Goal: Find contact information: Find contact information

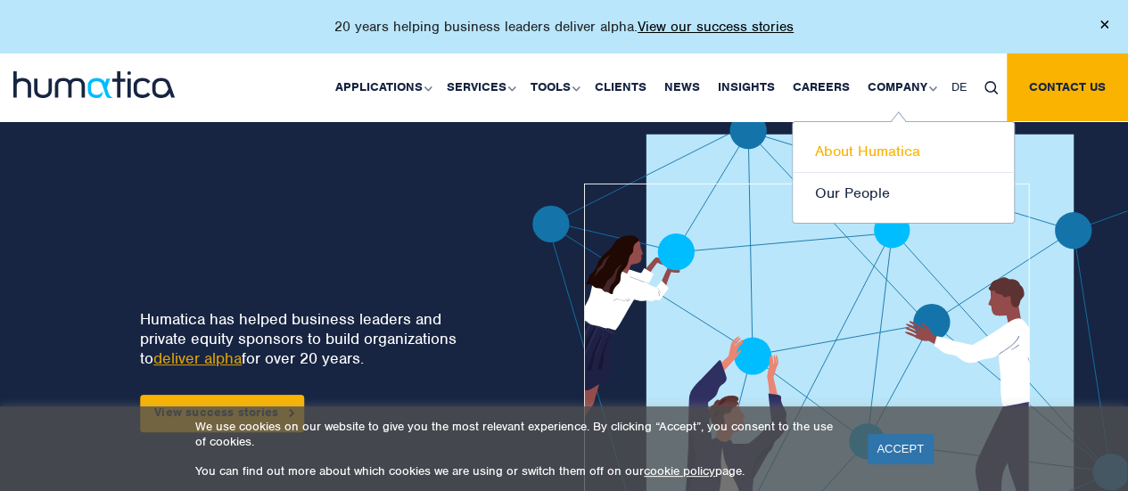
click at [907, 149] on link "About Humatica" at bounding box center [903, 152] width 221 height 42
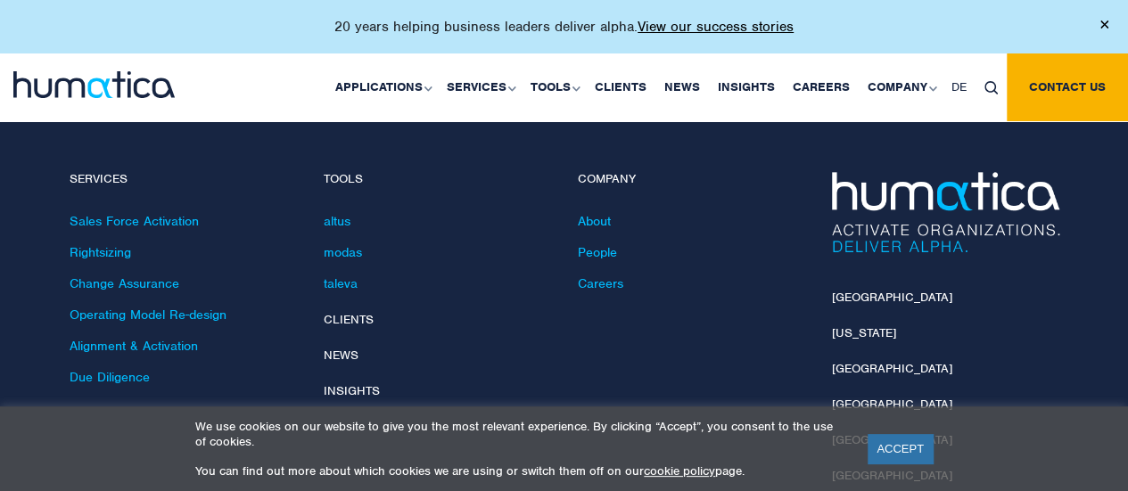
scroll to position [4395, 0]
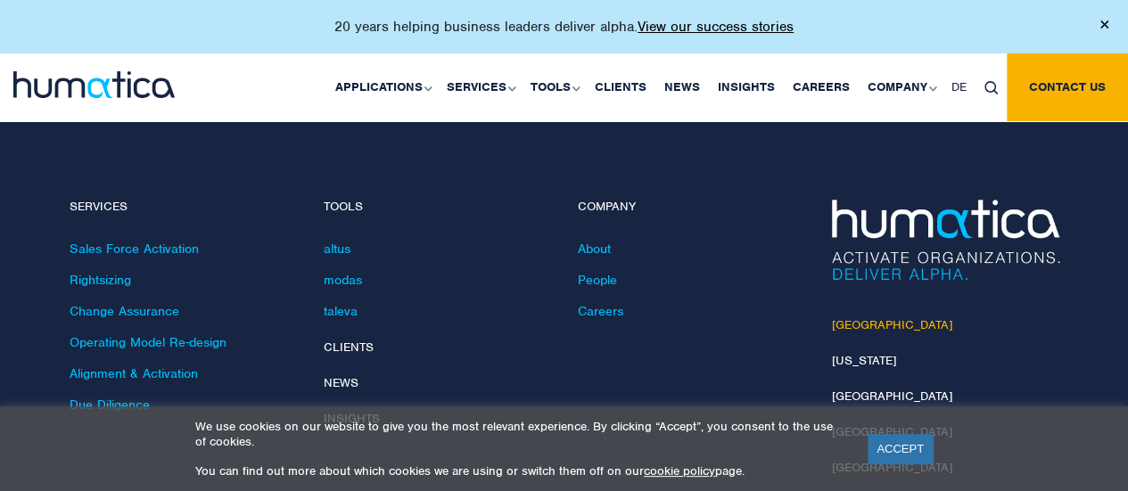
click at [849, 317] on link "[GEOGRAPHIC_DATA]" at bounding box center [892, 324] width 120 height 15
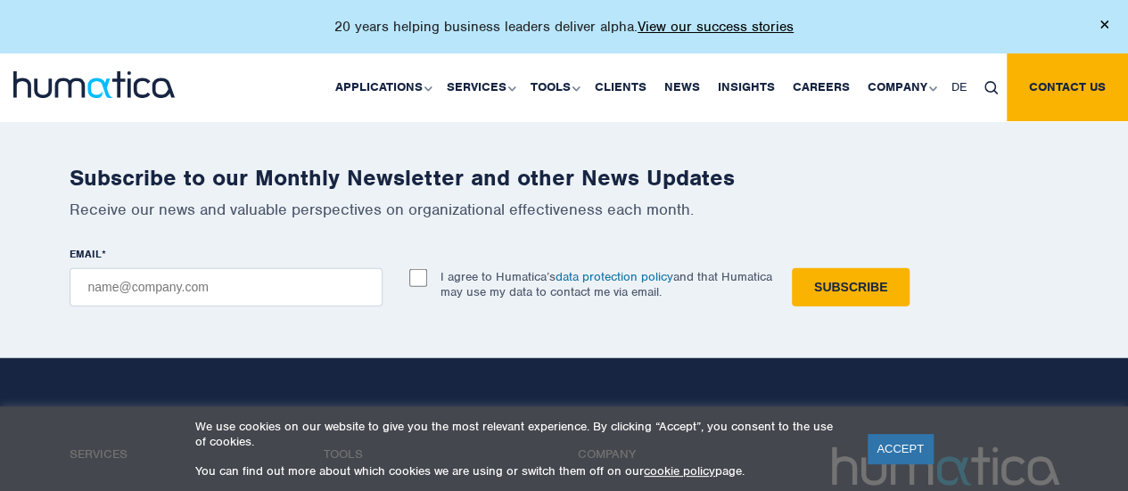
scroll to position [2118, 0]
